Goal: Task Accomplishment & Management: Complete application form

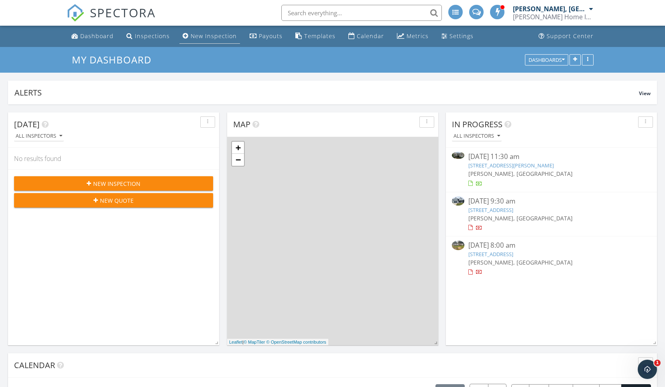
click at [216, 37] on div "New Inspection" at bounding box center [214, 36] width 46 height 8
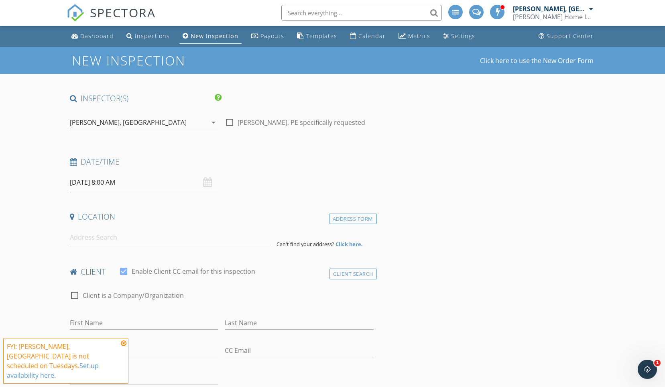
click at [156, 185] on input "09/30/2025 8:00 AM" at bounding box center [144, 183] width 149 height 20
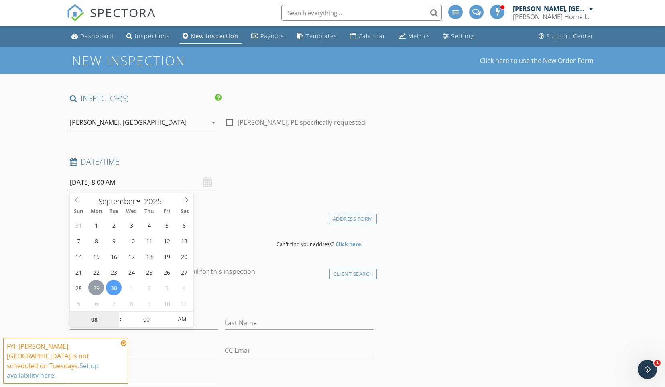
type input "09/29/2025 8:00 AM"
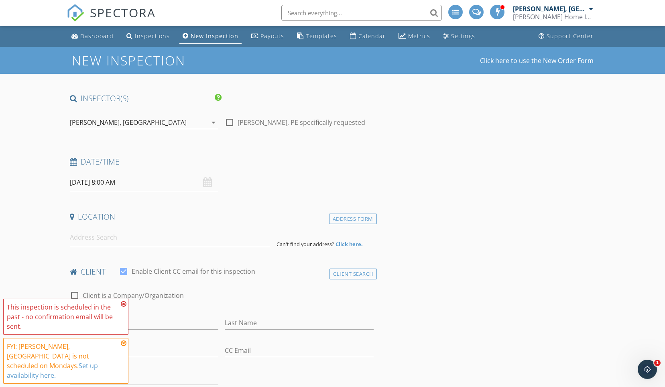
click at [124, 307] on icon at bounding box center [124, 304] width 6 height 6
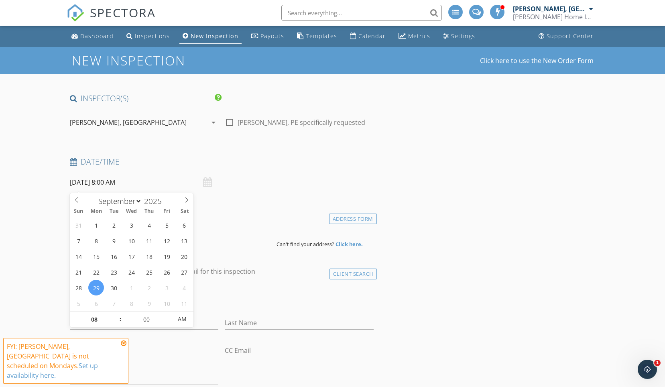
type input "09"
type input "09/29/2025 9:00 AM"
click at [117, 317] on span at bounding box center [117, 316] width 6 height 8
type input "10"
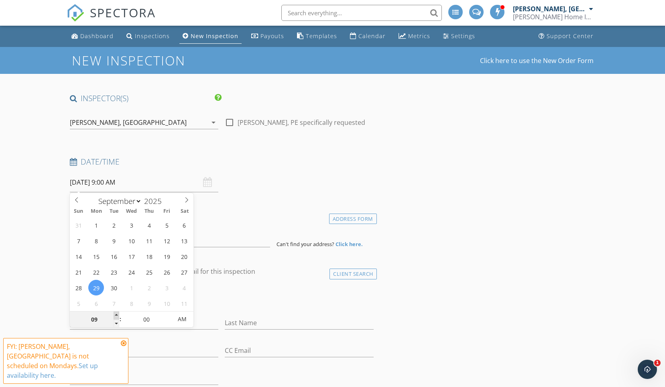
type input "09/29/2025 10:00 AM"
click at [117, 317] on span at bounding box center [117, 316] width 6 height 8
type input "11"
type input "09/29/2025 11:00 AM"
click at [117, 317] on span at bounding box center [117, 316] width 6 height 8
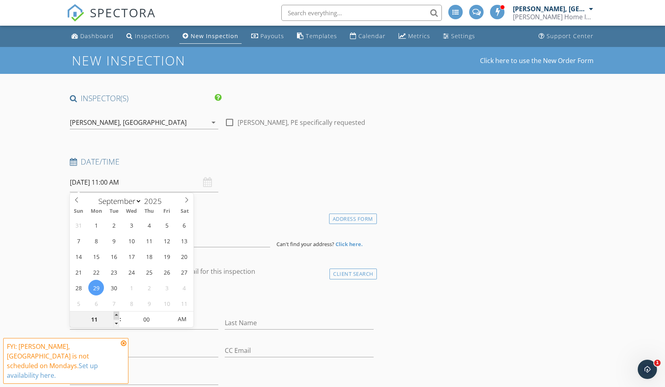
type input "12"
type input "09/29/2025 12:00 PM"
click at [117, 317] on span at bounding box center [117, 316] width 6 height 8
type input "01"
type input "09/29/2025 1:00 PM"
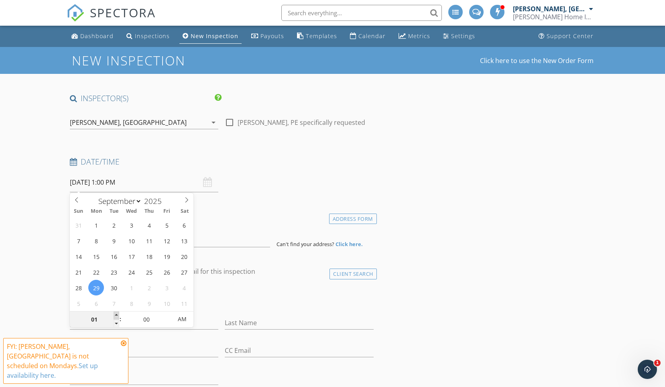
click at [117, 317] on span at bounding box center [117, 316] width 6 height 8
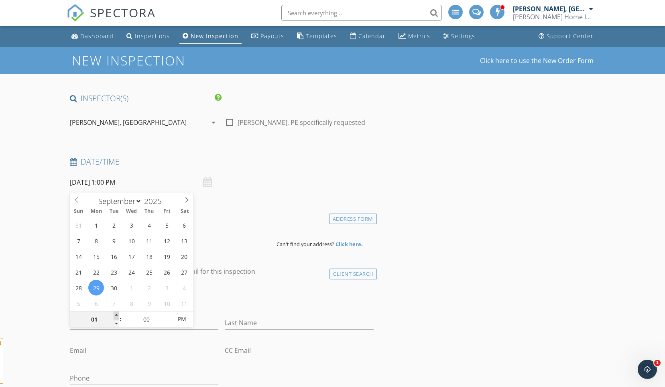
type input "02"
type input "09/29/2025 2:00 PM"
click at [117, 317] on span at bounding box center [117, 316] width 6 height 8
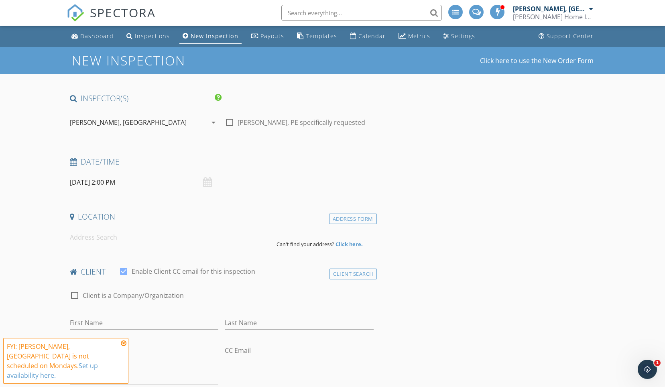
click at [129, 186] on input "09/29/2025 2:00 PM" at bounding box center [144, 183] width 149 height 20
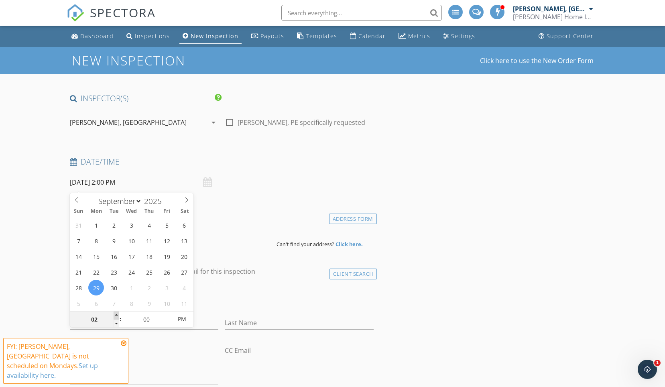
type input "03"
type input "09/29/2025 3:00 PM"
click at [116, 315] on span at bounding box center [117, 316] width 6 height 8
type input "05"
type input "09/29/2025 3:05 PM"
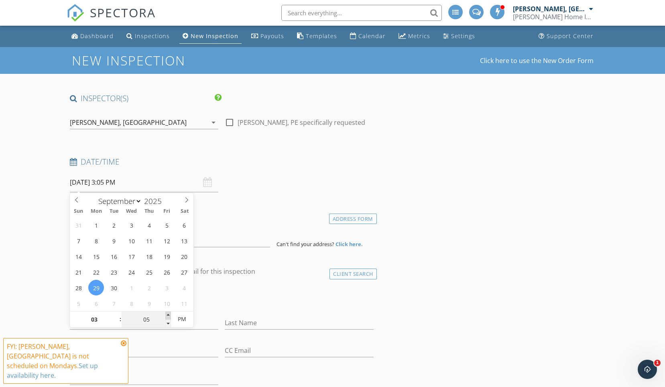
click at [168, 316] on span at bounding box center [168, 316] width 6 height 8
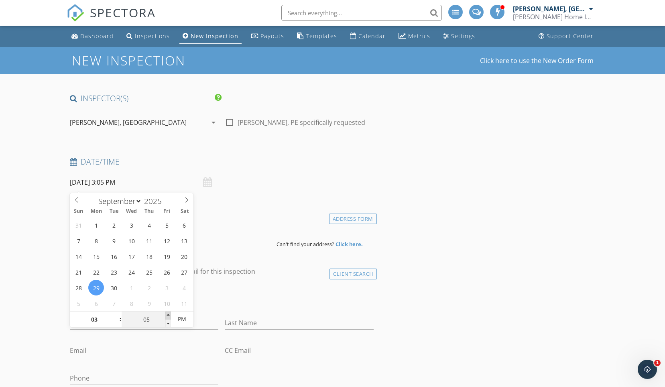
type input "10"
type input "09/29/2025 3:10 PM"
click at [168, 316] on span at bounding box center [168, 316] width 6 height 8
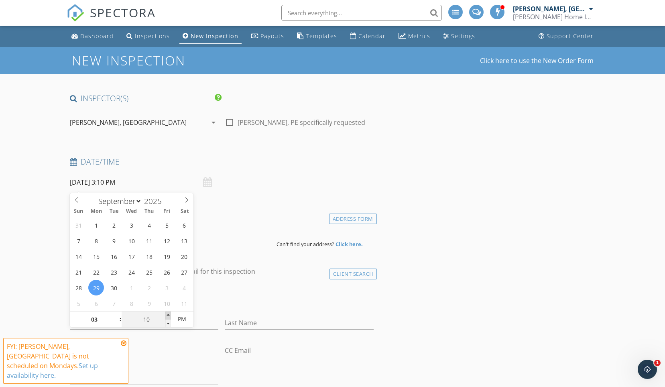
type input "15"
type input "09/29/2025 3:15 PM"
click at [168, 316] on span at bounding box center [168, 316] width 6 height 8
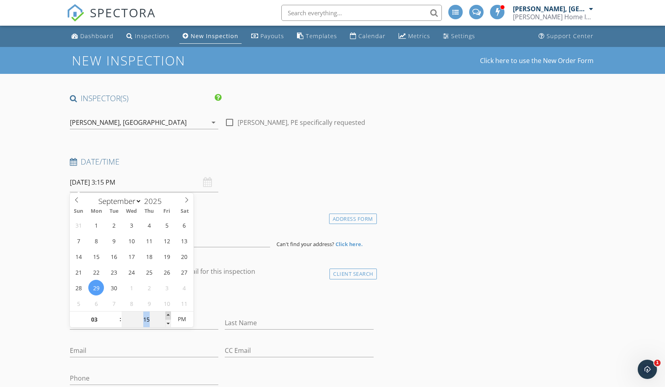
type input "20"
type input "09/29/2025 3:20 PM"
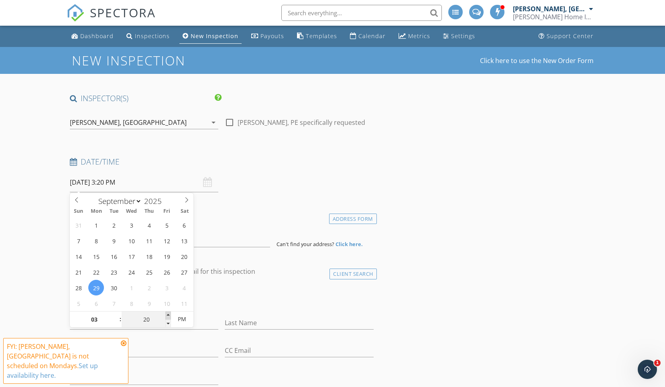
click at [168, 316] on span at bounding box center [168, 316] width 6 height 8
type input "25"
type input "09/29/2025 3:25 PM"
click at [168, 316] on span at bounding box center [168, 316] width 6 height 8
type input "30"
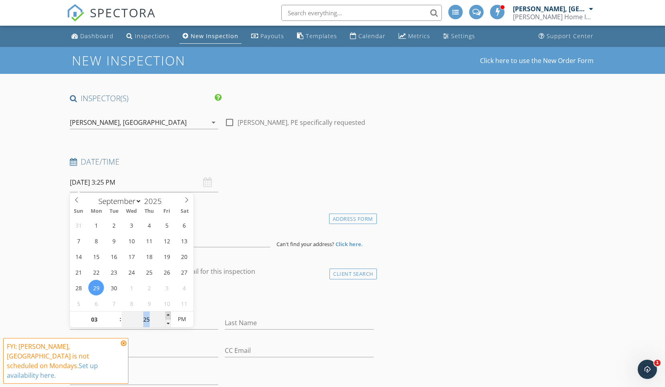
type input "09/29/2025 3:30 PM"
click at [168, 316] on span at bounding box center [168, 316] width 6 height 8
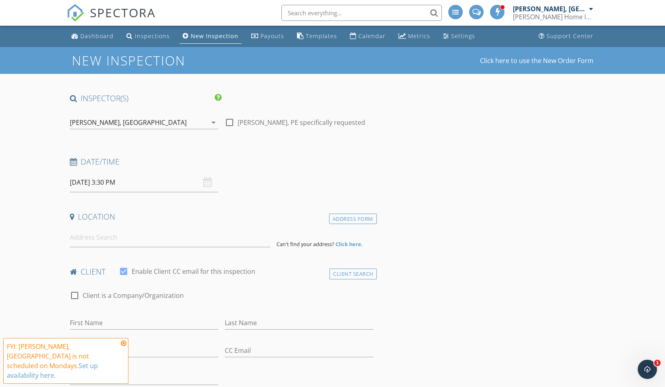
click at [93, 243] on input at bounding box center [170, 238] width 200 height 20
paste input "2407 Tart Road"
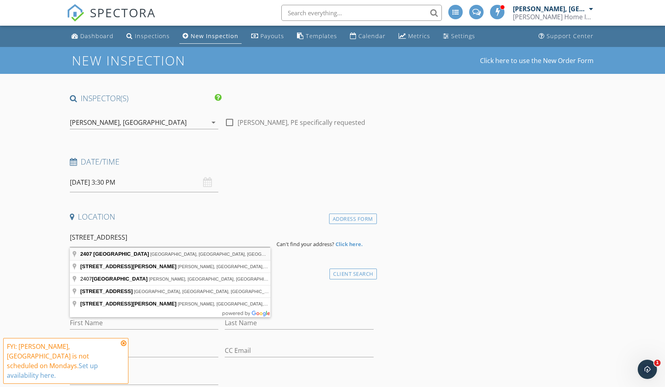
type input "2407 Tart Road, York, SC, USA"
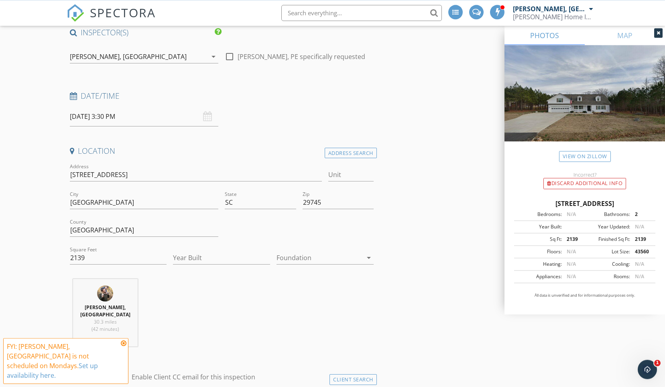
scroll to position [137, 0]
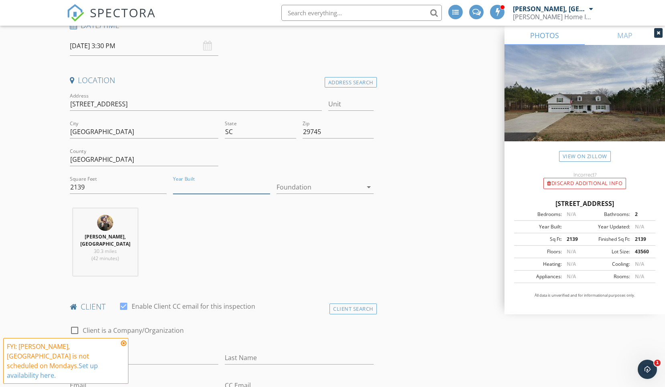
click at [219, 185] on input "Year Built" at bounding box center [221, 187] width 97 height 13
type input "2023"
click at [316, 191] on div at bounding box center [320, 187] width 86 height 13
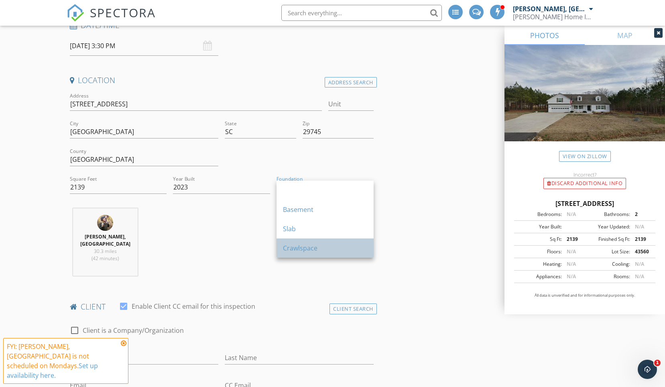
click at [312, 244] on div "Crawlspace" at bounding box center [325, 248] width 84 height 10
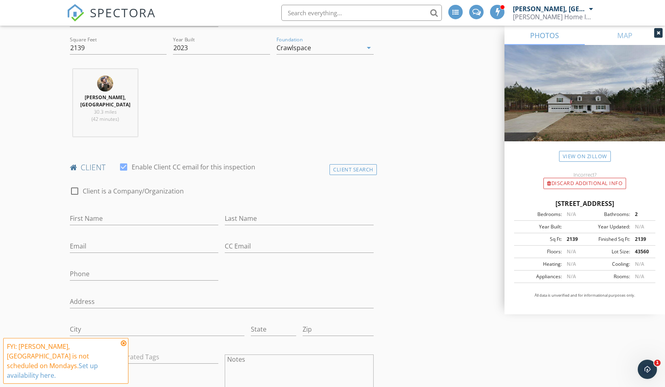
scroll to position [341, 0]
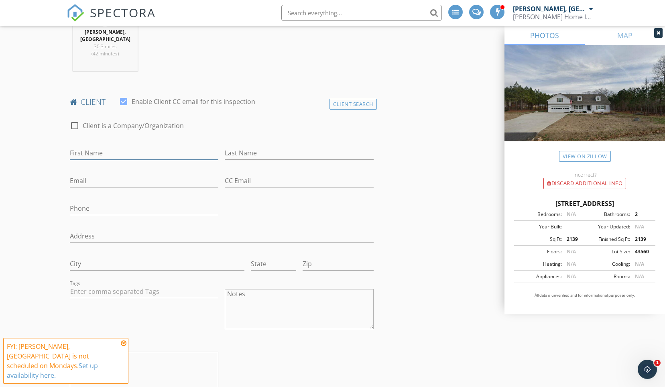
click at [102, 152] on input "First Name" at bounding box center [144, 153] width 149 height 13
paste input "Denise"
type input "Denise"
click at [274, 147] on input "Last Name" at bounding box center [299, 153] width 149 height 13
type input "Leach"
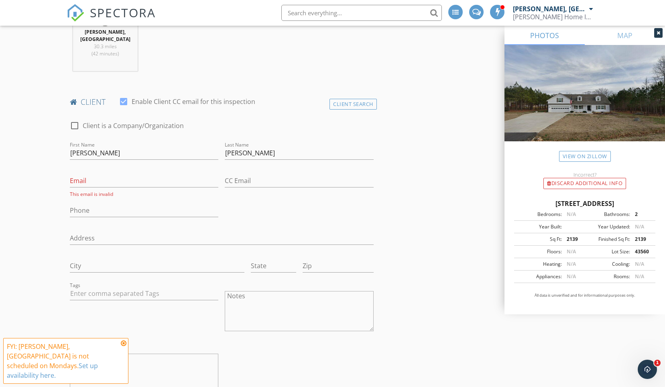
click at [94, 169] on div "Email This email is invalid" at bounding box center [144, 183] width 149 height 28
click at [96, 177] on input "Email" at bounding box center [144, 180] width 149 height 13
paste input "rleach776@gmail.com"
type input "rleach776@gmail.com"
click at [133, 202] on input "Phone" at bounding box center [144, 208] width 149 height 13
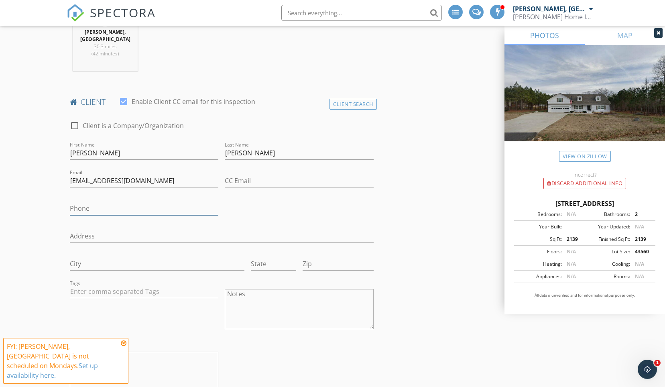
click at [109, 202] on input "Phone" at bounding box center [144, 208] width 149 height 13
paste input "803-879-0601"
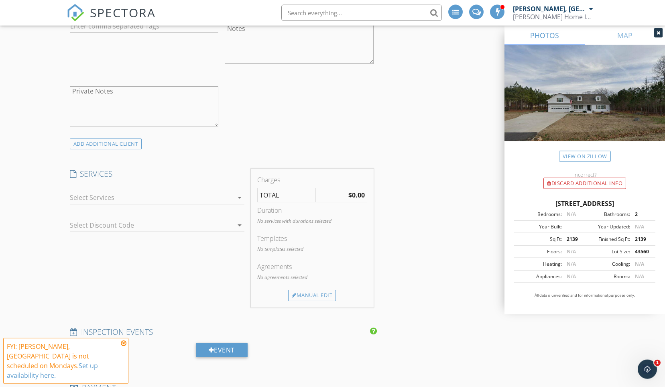
scroll to position [683, 0]
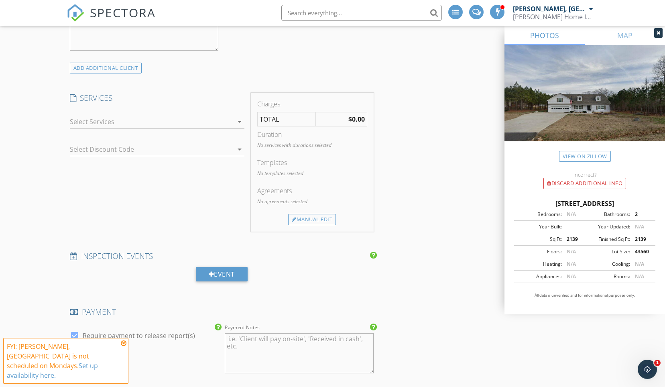
type input "803-879-0601"
click at [109, 117] on div at bounding box center [151, 121] width 163 height 13
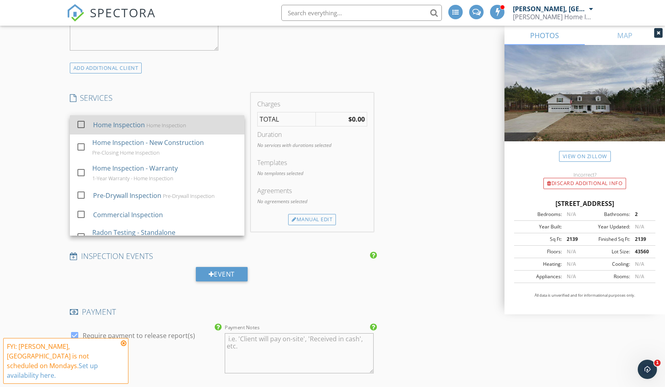
click at [109, 122] on div "Home Inspection" at bounding box center [119, 125] width 52 height 10
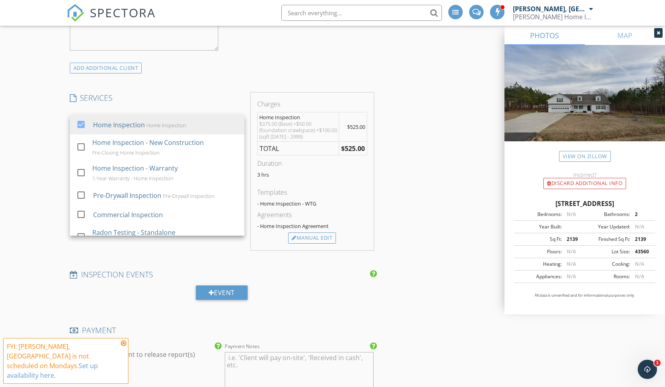
click at [46, 160] on div "New Inspection Click here to use the New Order Form INSPECTOR(S) check_box Terr…" at bounding box center [332, 168] width 665 height 1609
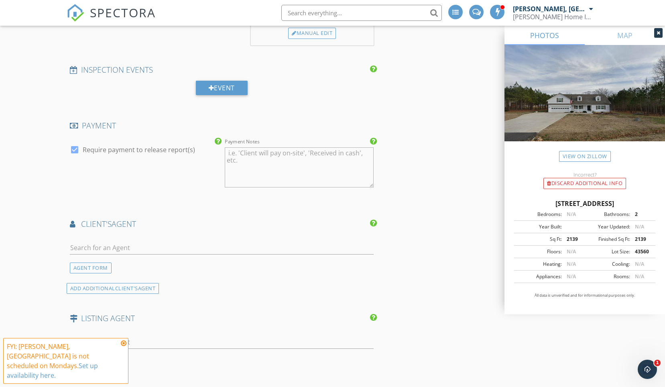
scroll to position [546, 0]
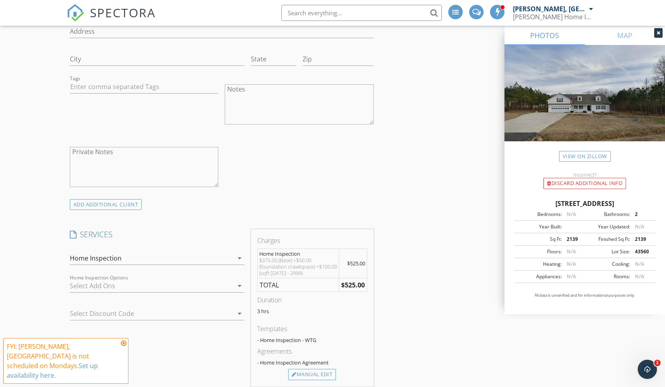
click at [142, 280] on div at bounding box center [151, 286] width 163 height 13
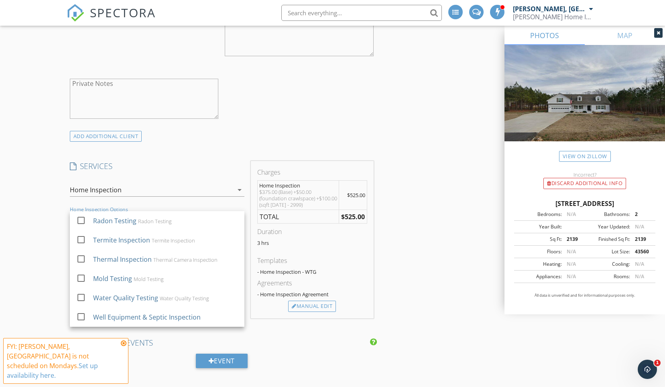
click at [33, 187] on div "New Inspection Click here to use the New Order Form INSPECTOR(S) check_box Terr…" at bounding box center [332, 237] width 665 height 1609
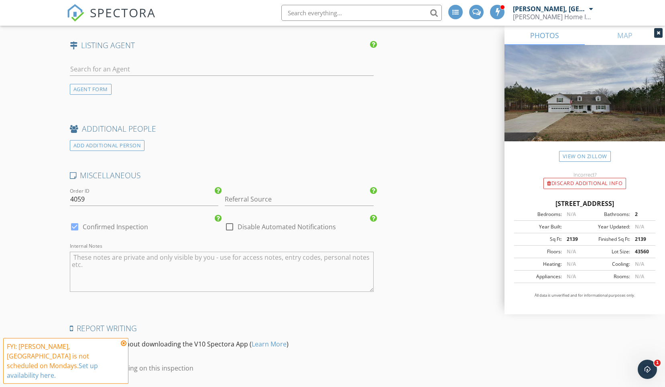
scroll to position [1261, 0]
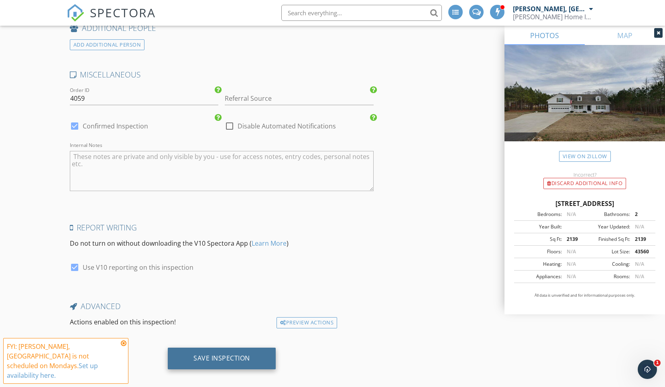
click at [218, 354] on div "Save Inspection" at bounding box center [222, 358] width 57 height 8
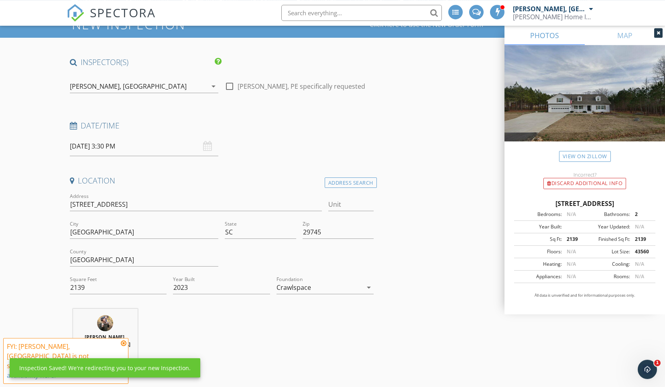
scroll to position [33, 0]
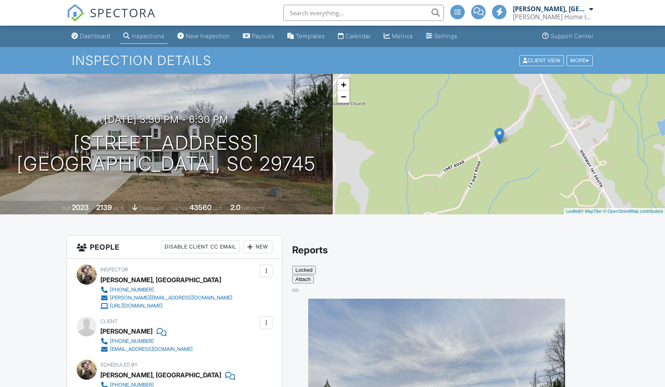
click at [334, 20] on input "text" at bounding box center [364, 13] width 161 height 16
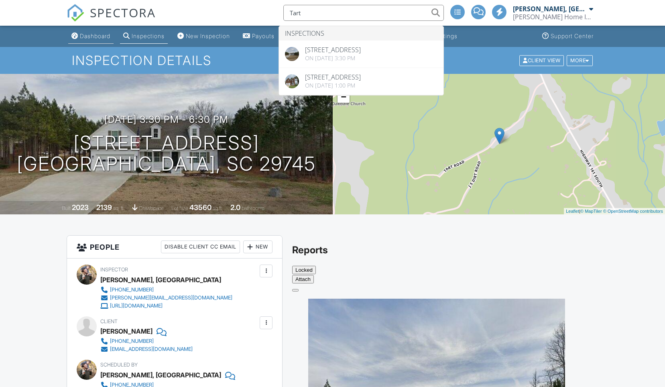
type input "Tart"
click at [89, 39] on div "Dashboard" at bounding box center [95, 36] width 31 height 7
